Goal: Task Accomplishment & Management: Use online tool/utility

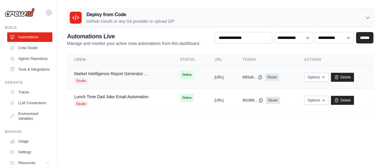
click at [122, 75] on link "Market Intelligence Report Generator ..." at bounding box center [111, 73] width 74 height 5
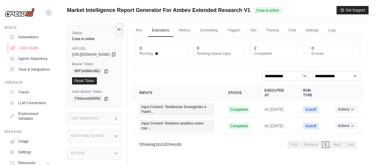
click at [32, 49] on link "Crew Studio" at bounding box center [30, 48] width 45 height 10
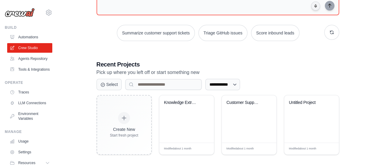
scroll to position [76, 0]
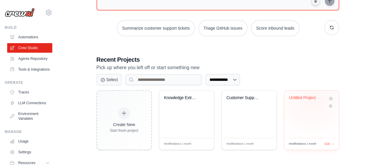
click at [312, 98] on div "Untitled Project" at bounding box center [307, 97] width 36 height 5
click at [181, 94] on div "Knowledge Extraction Crew" at bounding box center [186, 113] width 55 height 47
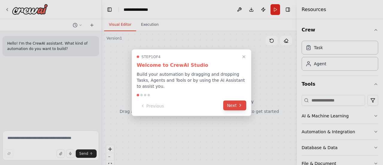
click at [233, 100] on button "Next" at bounding box center [234, 105] width 23 height 10
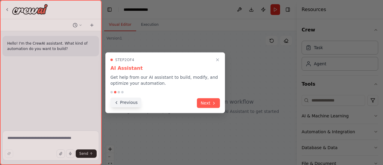
click at [135, 102] on button "Previous" at bounding box center [125, 102] width 31 height 10
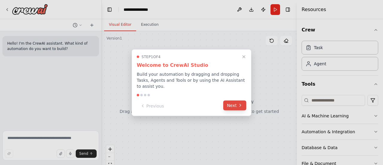
click at [231, 102] on button "Next" at bounding box center [234, 105] width 23 height 10
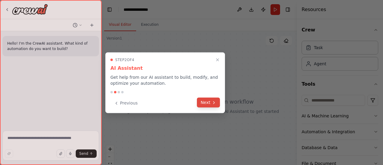
click at [213, 106] on button "Next" at bounding box center [208, 102] width 23 height 10
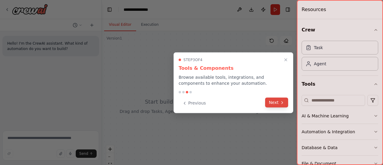
click at [277, 104] on button "Next" at bounding box center [276, 102] width 23 height 10
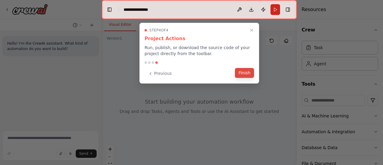
click at [245, 71] on button "Finish" at bounding box center [244, 73] width 19 height 10
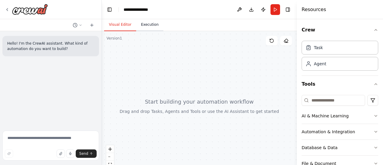
click at [149, 27] on button "Execution" at bounding box center [149, 25] width 27 height 13
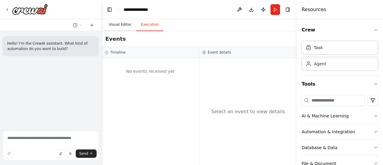
click at [121, 26] on button "Visual Editor" at bounding box center [120, 25] width 32 height 13
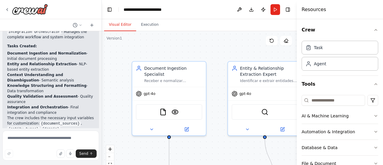
scroll to position [1351, 0]
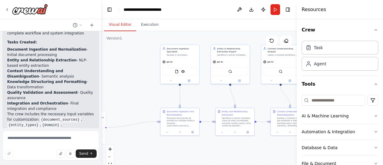
drag, startPoint x: 218, startPoint y: 125, endPoint x: 205, endPoint y: 99, distance: 28.6
click at [205, 99] on div ".deletable-edge-delete-btn { width: 20px; height: 20px; border: 0px solid #ffff…" at bounding box center [199, 105] width 195 height 149
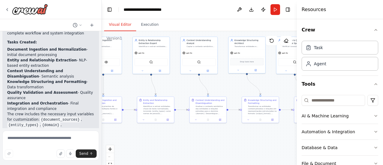
drag, startPoint x: 211, startPoint y: 107, endPoint x: 133, endPoint y: 96, distance: 78.4
click at [133, 96] on div ".deletable-edge-delete-btn { width: 20px; height: 20px; border: 0px solid #ffff…" at bounding box center [199, 105] width 195 height 149
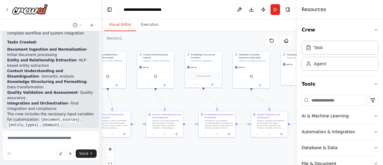
drag, startPoint x: 187, startPoint y: 86, endPoint x: 144, endPoint y: 100, distance: 45.7
click at [144, 100] on div ".deletable-edge-delete-btn { width: 20px; height: 20px; border: 0px solid #ffff…" at bounding box center [199, 105] width 195 height 149
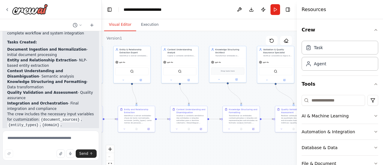
drag, startPoint x: 238, startPoint y: 99, endPoint x: 265, endPoint y: 94, distance: 27.9
click at [265, 94] on div ".deletable-edge-delete-btn { width: 20px; height: 20px; border: 0px solid #ffff…" at bounding box center [199, 105] width 195 height 149
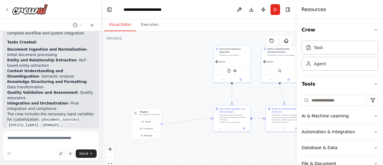
drag, startPoint x: 206, startPoint y: 95, endPoint x: 354, endPoint y: 95, distance: 148.0
click at [354, 95] on div "crew_name: "Knowledge Extraction Crew" objective: > Identificar, extrair e estr…" at bounding box center [191, 82] width 383 height 165
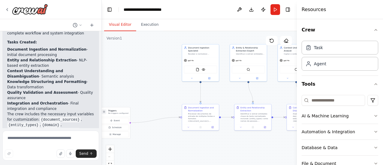
drag, startPoint x: 187, startPoint y: 89, endPoint x: 156, endPoint y: 88, distance: 31.1
click at [156, 88] on div ".deletable-edge-delete-btn { width: 20px; height: 20px; border: 0px solid #ffff…" at bounding box center [199, 105] width 195 height 149
